Goal: Transaction & Acquisition: Purchase product/service

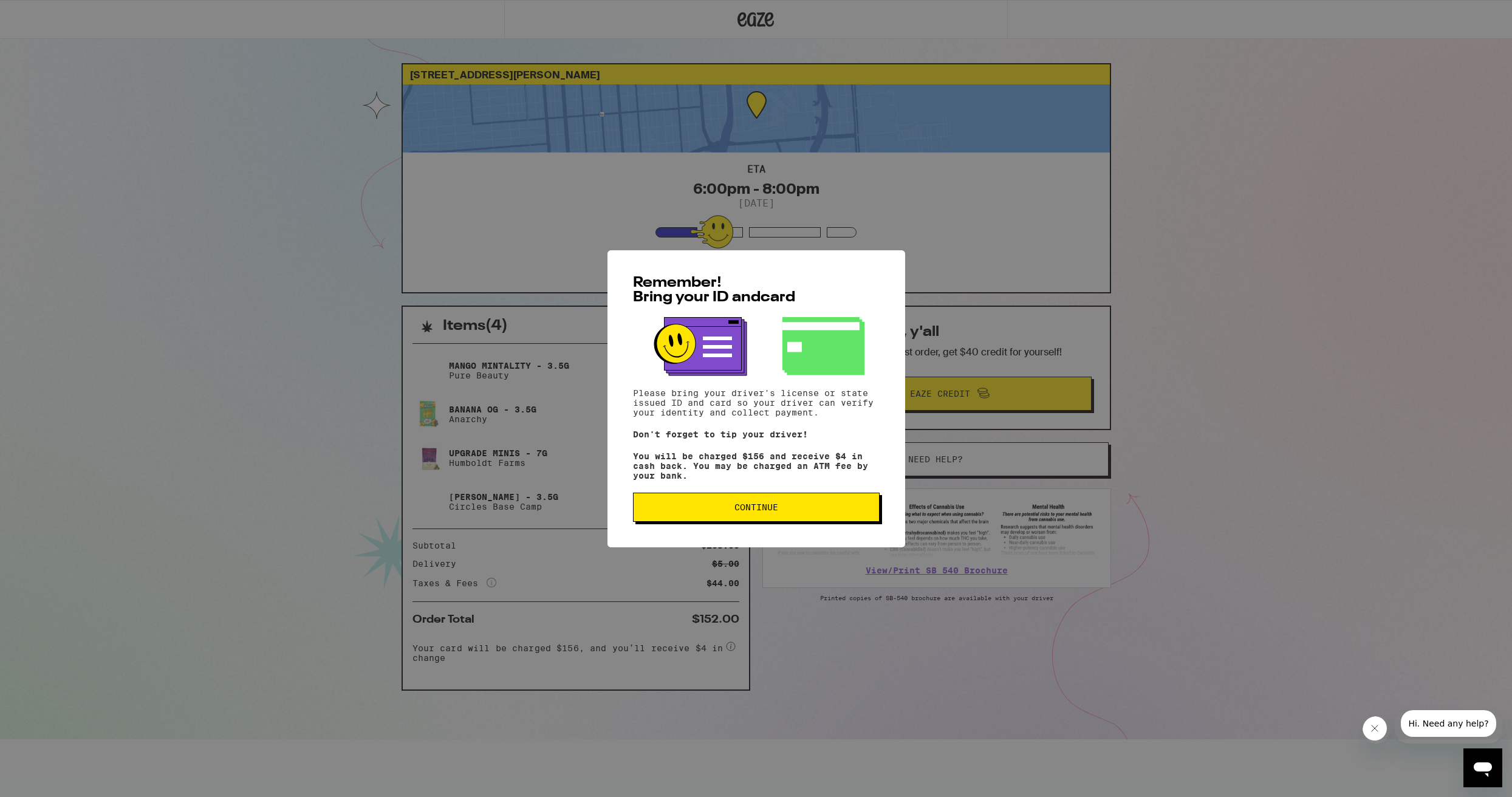
click at [1176, 364] on div "Remember! Bring your ID and card Please bring your driver's license or state is…" at bounding box center [756, 398] width 1512 height 797
